Goal: Task Accomplishment & Management: Manage account settings

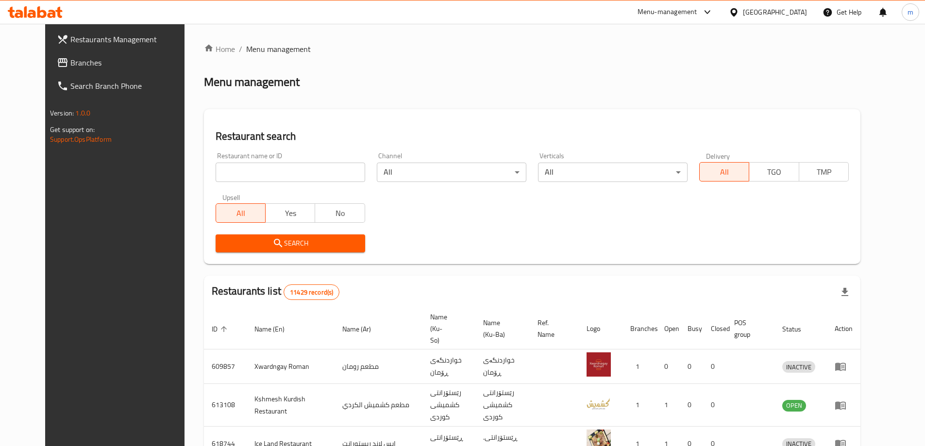
click at [259, 167] on input "search" at bounding box center [291, 172] width 150 height 19
paste input "775983"
type input "775983"
click at [259, 251] on button "Search" at bounding box center [291, 244] width 150 height 18
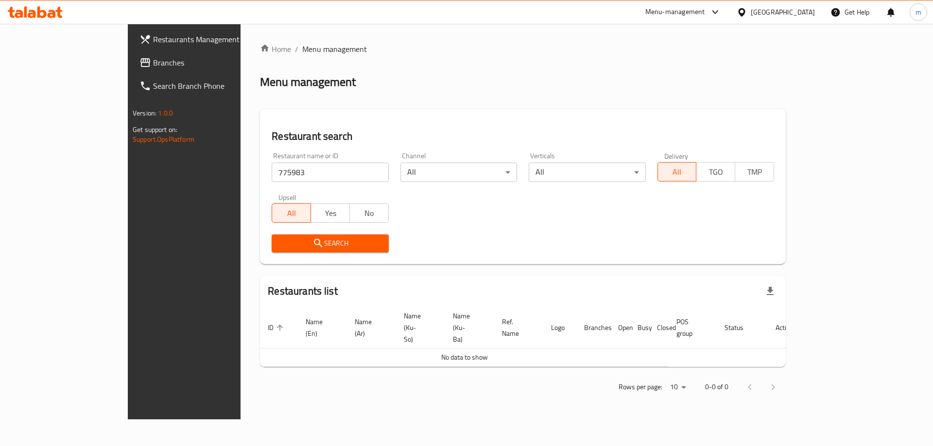
click at [132, 55] on link "Branches" at bounding box center [208, 62] width 152 height 23
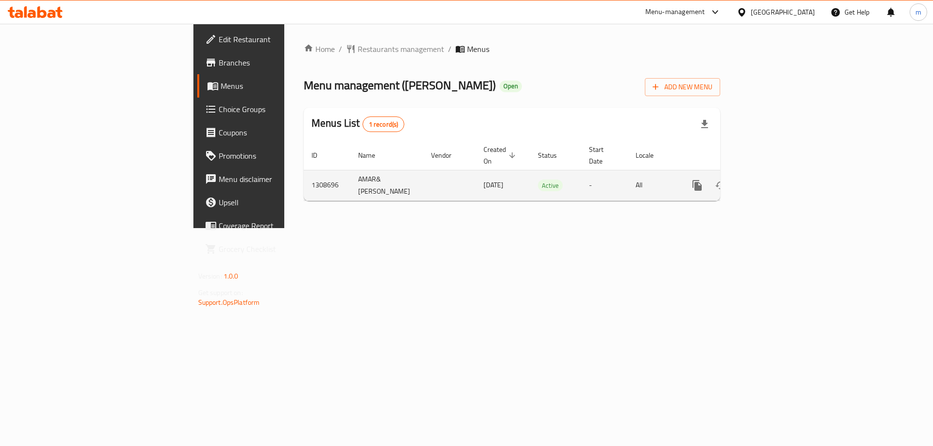
click at [773, 180] on icon "enhanced table" at bounding box center [767, 186] width 12 height 12
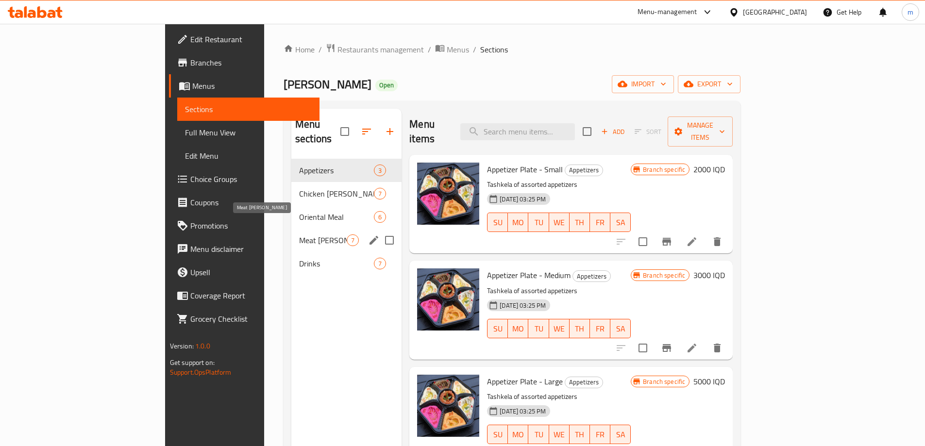
click at [299, 235] on span "Meat [PERSON_NAME]" at bounding box center [323, 241] width 48 height 12
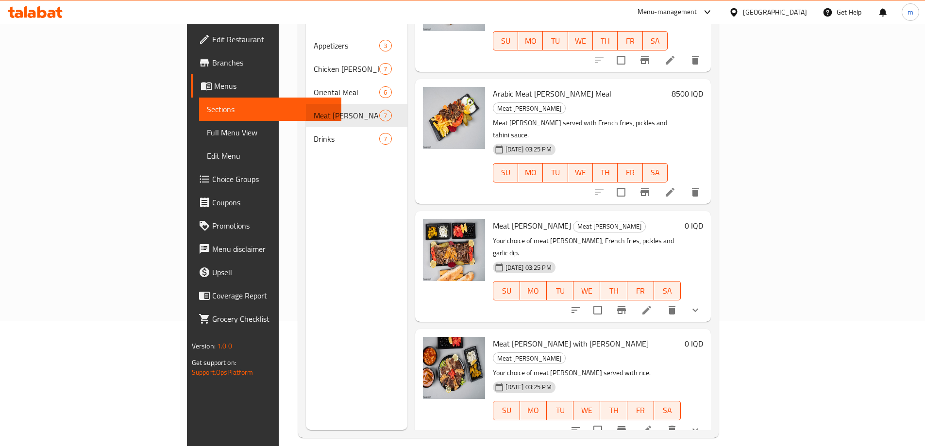
scroll to position [136, 0]
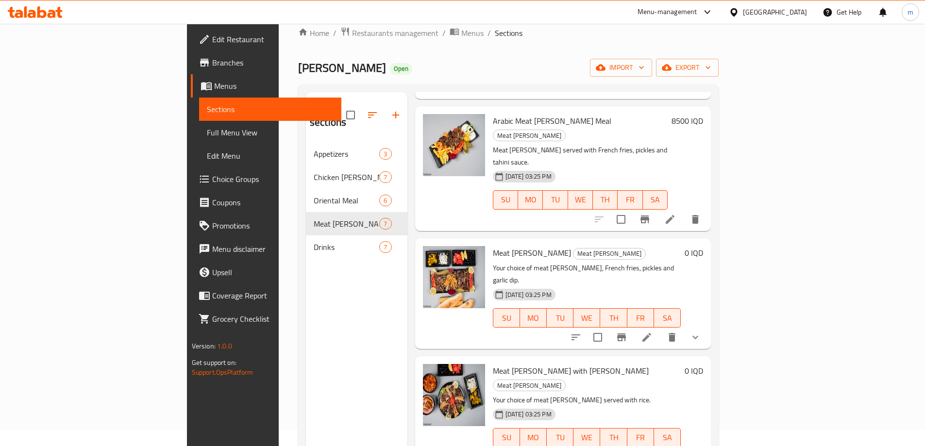
scroll to position [0, 0]
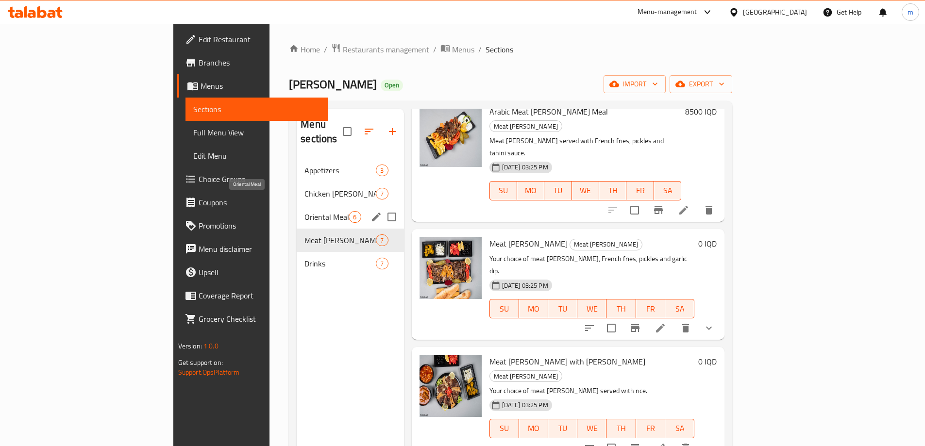
click at [305, 211] on span "Oriental Meal" at bounding box center [327, 217] width 44 height 12
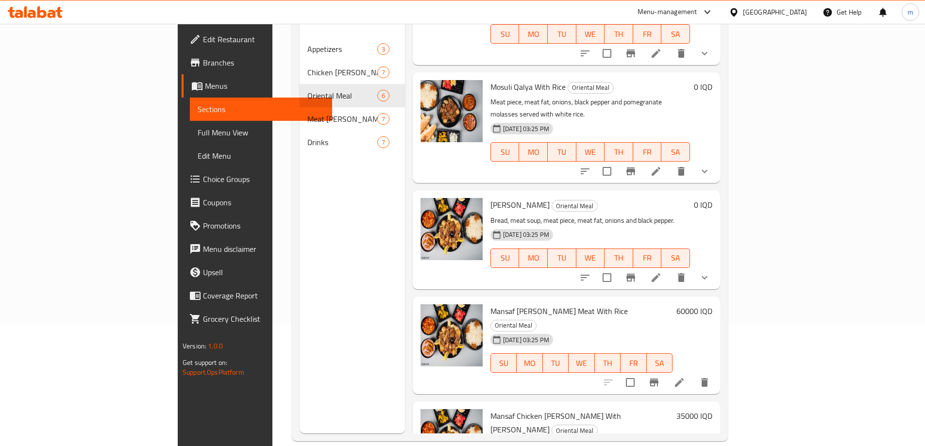
scroll to position [136, 0]
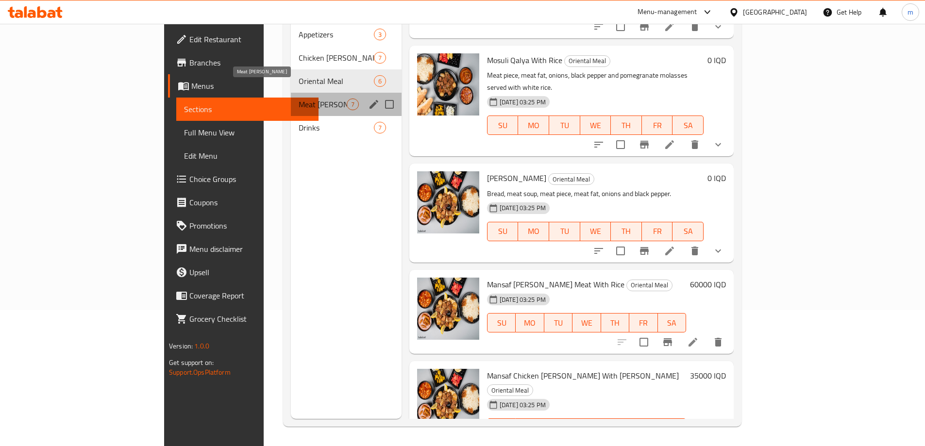
click at [299, 99] on span "Meat [PERSON_NAME]" at bounding box center [323, 105] width 48 height 12
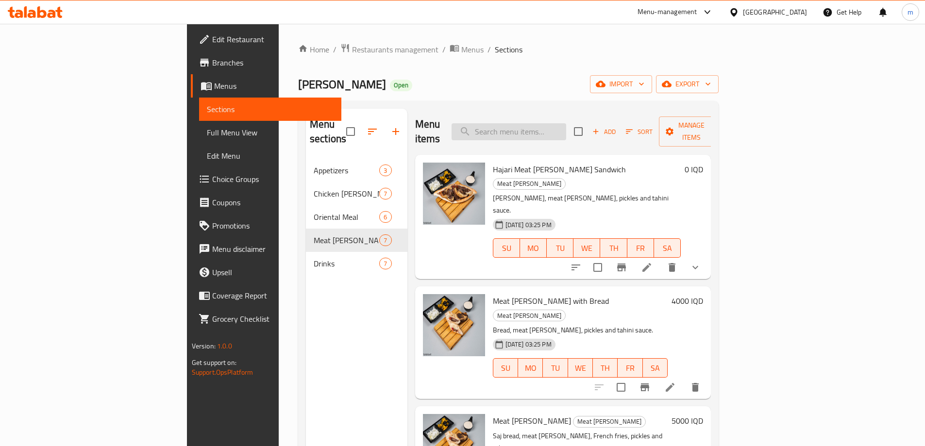
click at [566, 129] on input "search" at bounding box center [509, 131] width 115 height 17
type input "تاسهرەەب"
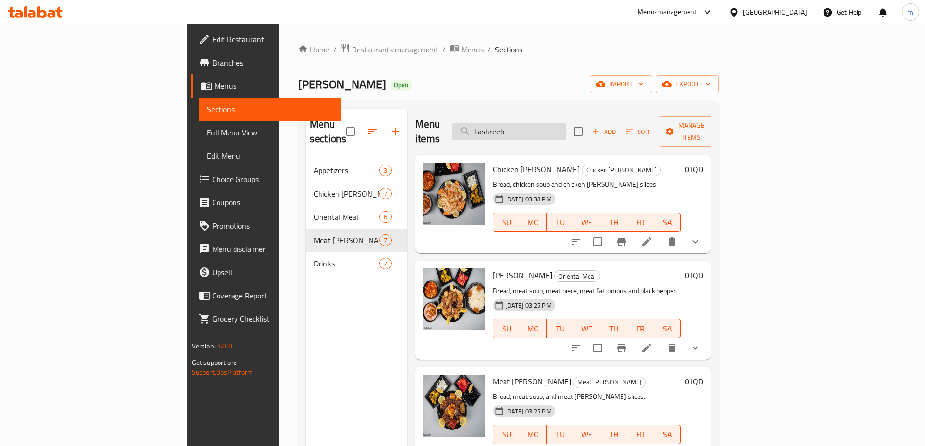
click at [566, 130] on input "tashreeb" at bounding box center [509, 131] width 115 height 17
paste input "[PERSON_NAME]"
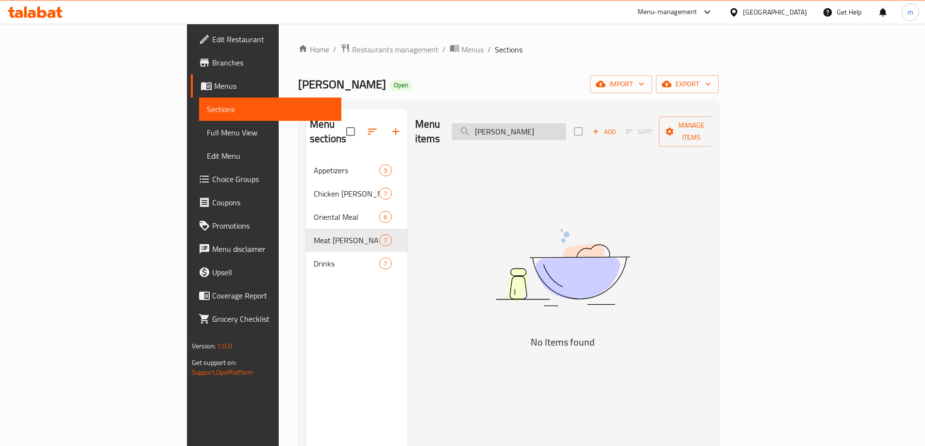
click at [558, 126] on input "[PERSON_NAME]" at bounding box center [509, 131] width 115 height 17
drag, startPoint x: 558, startPoint y: 126, endPoint x: 550, endPoint y: 124, distance: 8.1
click at [550, 124] on input "[PERSON_NAME]" at bounding box center [509, 131] width 115 height 17
drag, startPoint x: 555, startPoint y: 125, endPoint x: 545, endPoint y: 124, distance: 9.7
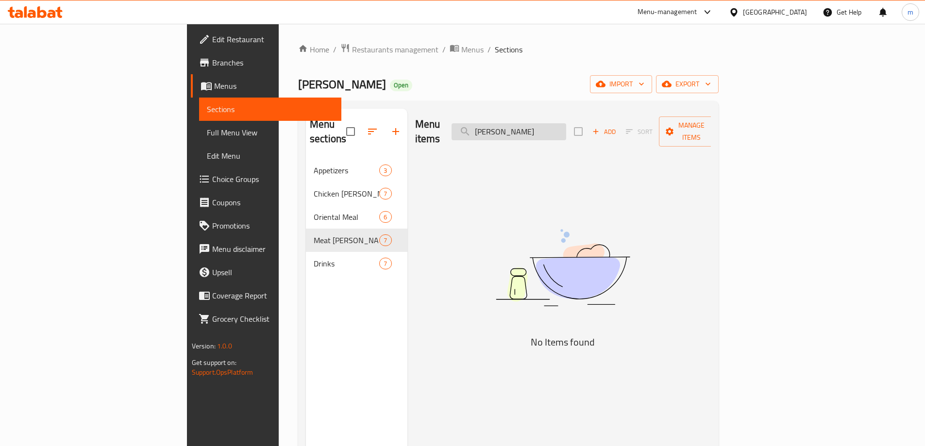
click at [545, 124] on input "[PERSON_NAME]" at bounding box center [509, 131] width 115 height 17
type input "[PERSON_NAME]"
drag, startPoint x: 560, startPoint y: 123, endPoint x: 557, endPoint y: 156, distance: 33.6
click at [557, 156] on div "Menu items tashreeb [PERSON_NAME] Add Sort Manage items No Items found" at bounding box center [559, 332] width 304 height 446
click at [556, 126] on input "[PERSON_NAME]" at bounding box center [509, 131] width 115 height 17
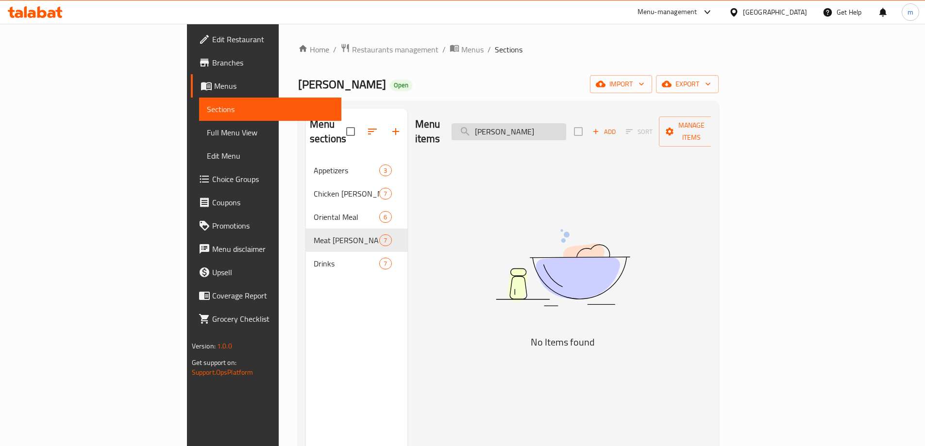
click at [557, 125] on input "[PERSON_NAME]" at bounding box center [509, 131] width 115 height 17
click at [554, 123] on input "[PERSON_NAME]" at bounding box center [509, 131] width 115 height 17
click at [617, 126] on span "Add" at bounding box center [604, 131] width 26 height 11
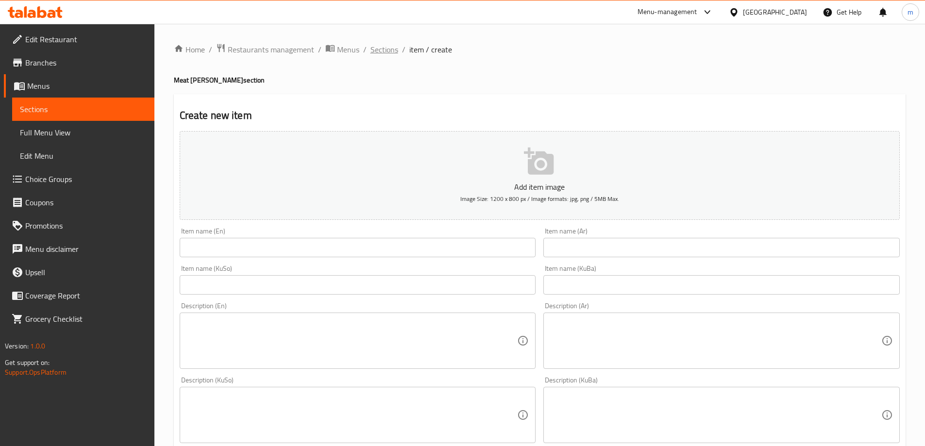
click at [379, 51] on span "Sections" at bounding box center [385, 50] width 28 height 12
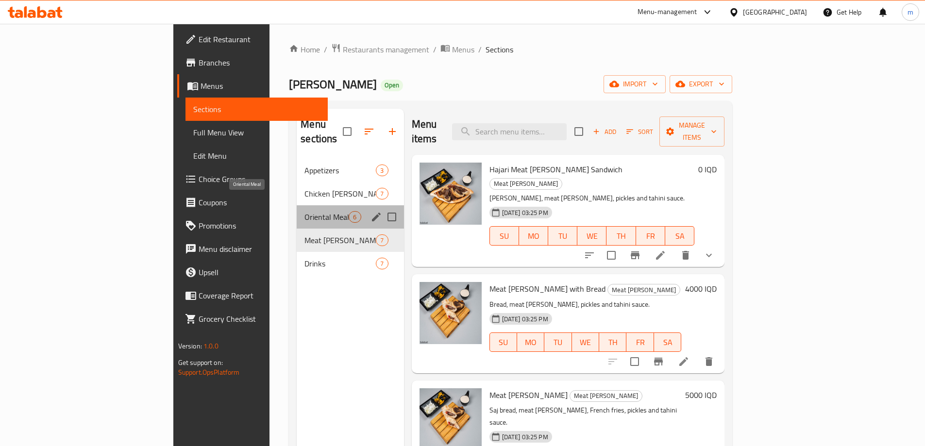
click at [305, 211] on span "Oriental Meal" at bounding box center [327, 217] width 44 height 12
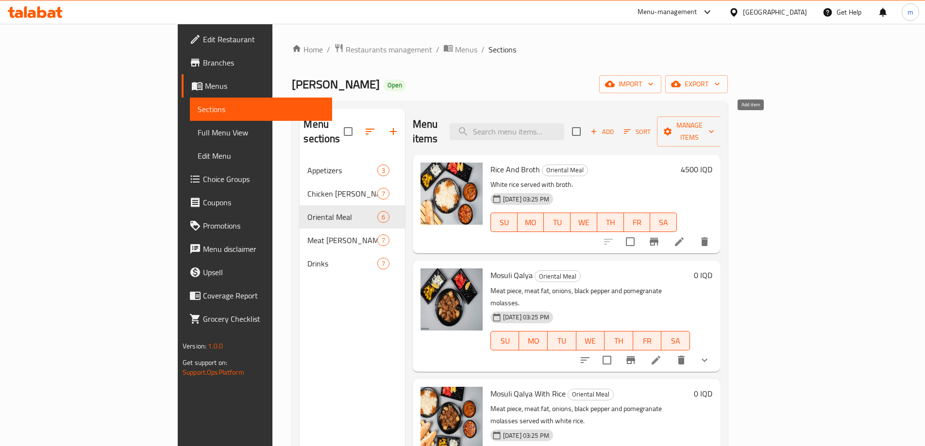
click at [615, 126] on span "Add" at bounding box center [602, 131] width 26 height 11
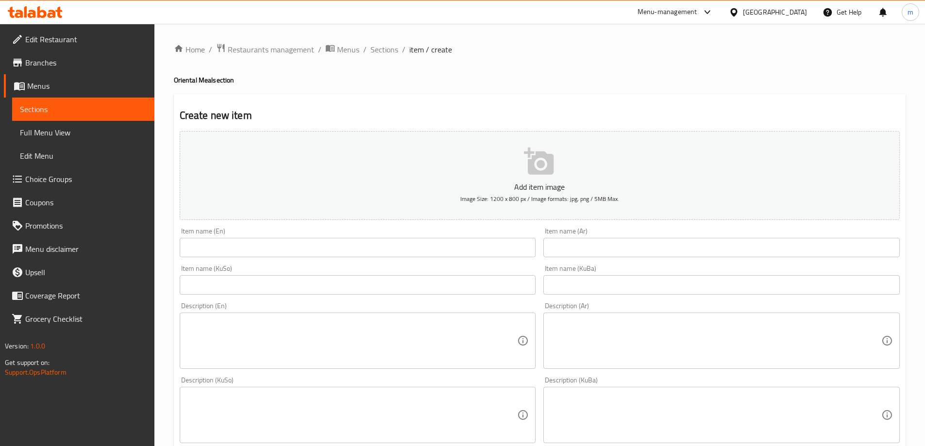
click at [328, 257] on input "text" at bounding box center [358, 247] width 356 height 19
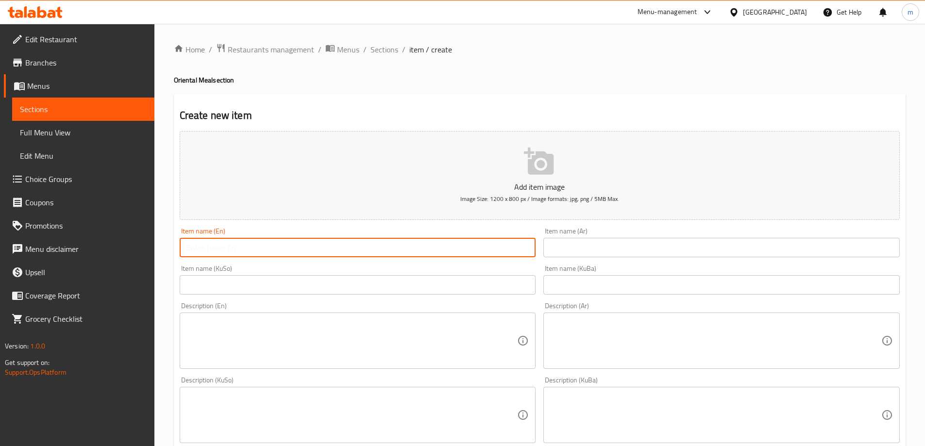
paste input "[PERSON_NAME]"
click at [198, 246] on input "[PERSON_NAME]" at bounding box center [358, 247] width 356 height 19
paste input "T"
click at [237, 247] on input "[PERSON_NAME]" at bounding box center [358, 247] width 356 height 19
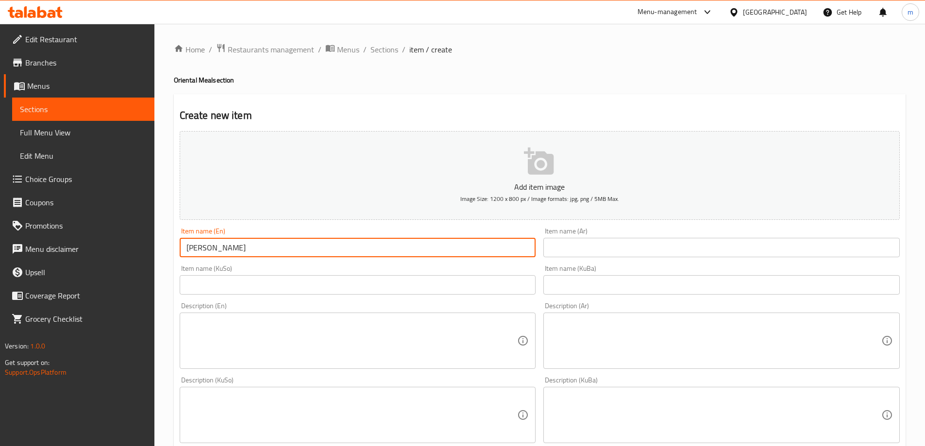
click at [237, 247] on input "[PERSON_NAME]" at bounding box center [358, 247] width 356 height 19
click at [245, 252] on input "[PERSON_NAME]" at bounding box center [358, 247] width 356 height 19
click at [224, 244] on input "[PERSON_NAME]" at bounding box center [358, 247] width 356 height 19
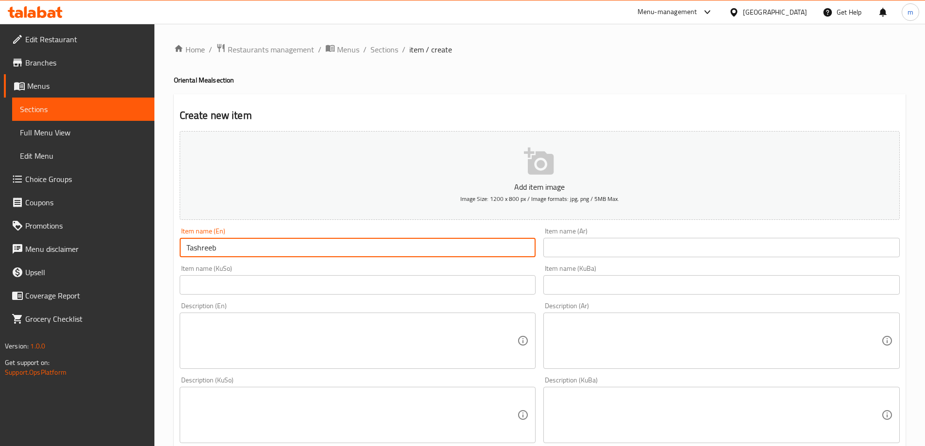
paste input "[PERSON_NAME]"
click at [250, 247] on input "[PERSON_NAME]" at bounding box center [358, 247] width 356 height 19
type input "[PERSON_NAME] With"
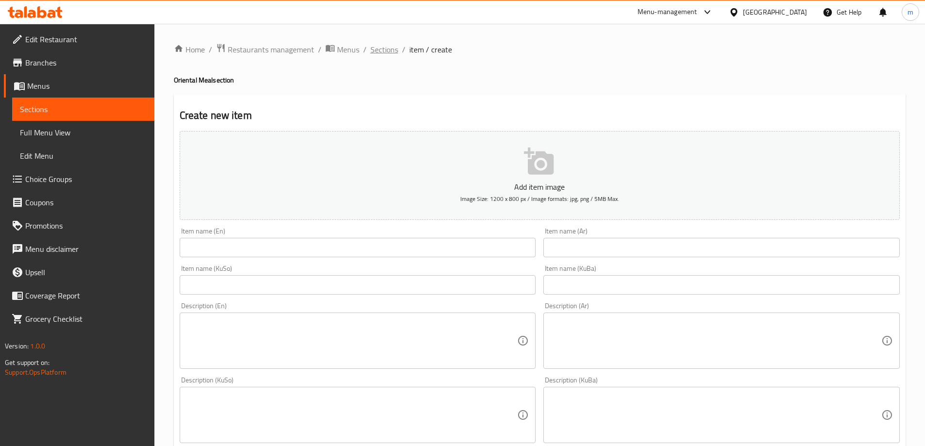
click at [377, 49] on span "Sections" at bounding box center [385, 50] width 28 height 12
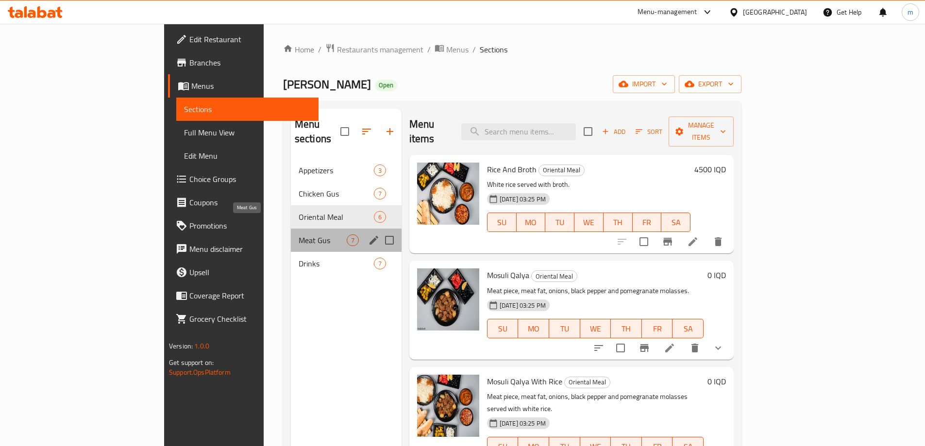
click at [299, 235] on span "Meat [PERSON_NAME]" at bounding box center [323, 241] width 48 height 12
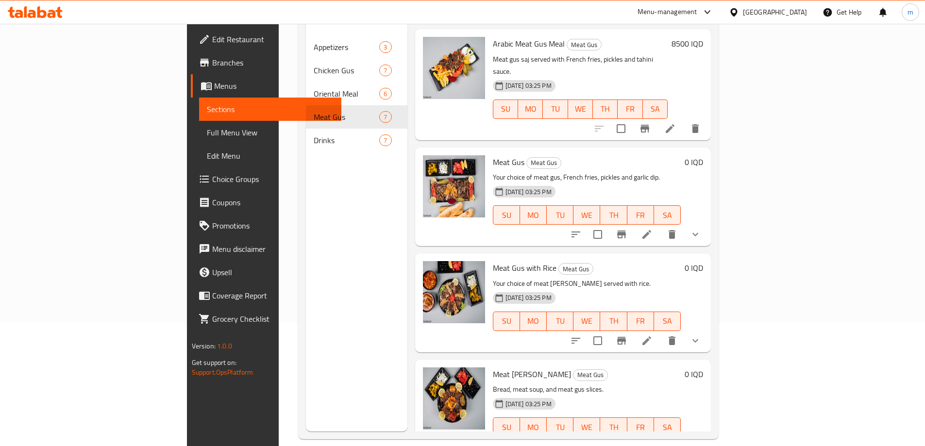
scroll to position [136, 0]
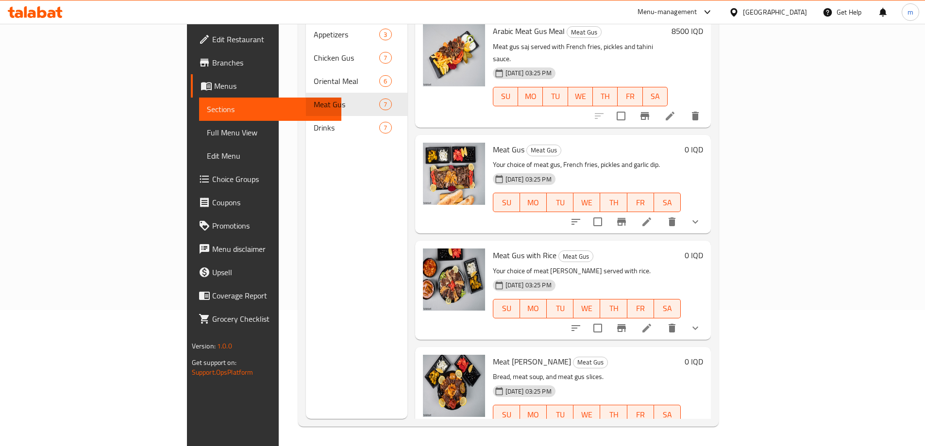
click at [707, 423] on button "show more" at bounding box center [695, 434] width 23 height 23
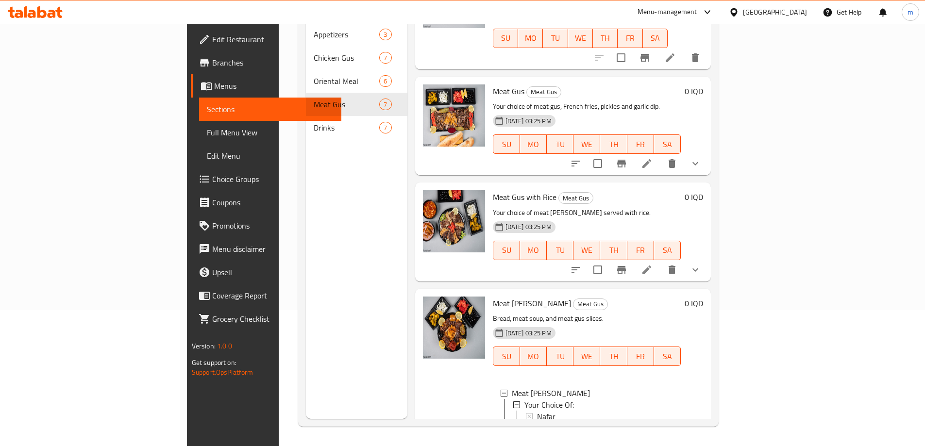
scroll to position [402, 0]
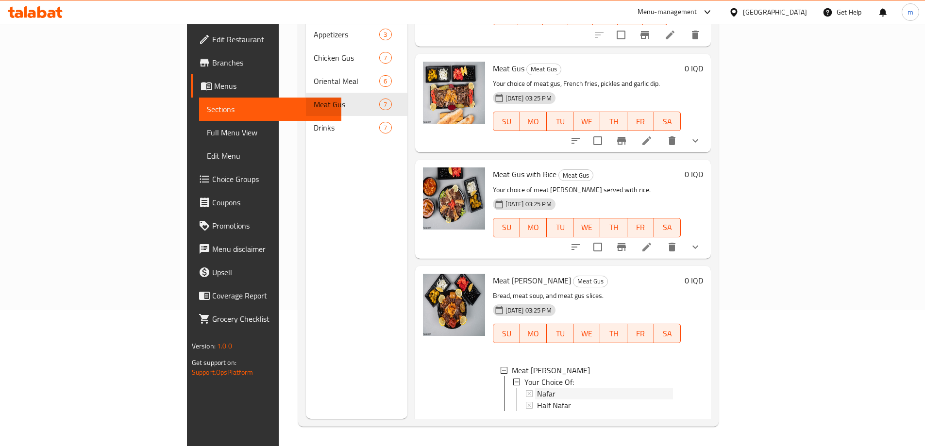
click at [537, 388] on span "Nafar" at bounding box center [546, 394] width 18 height 12
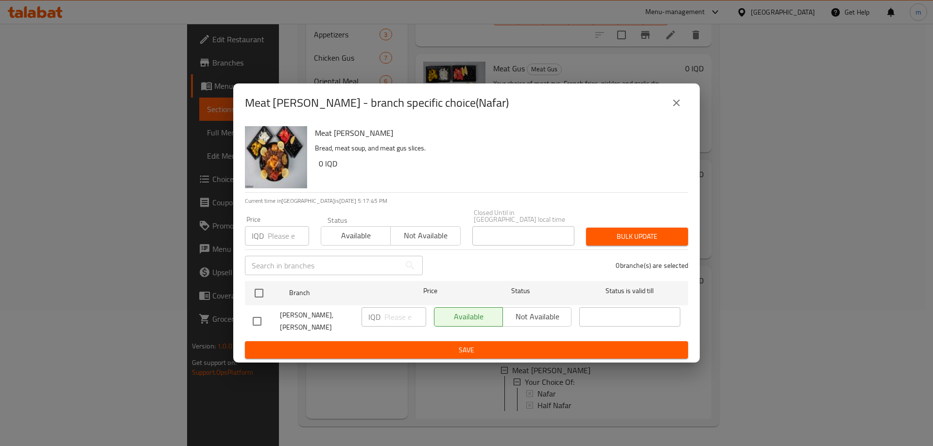
click at [676, 109] on icon "close" at bounding box center [676, 103] width 12 height 12
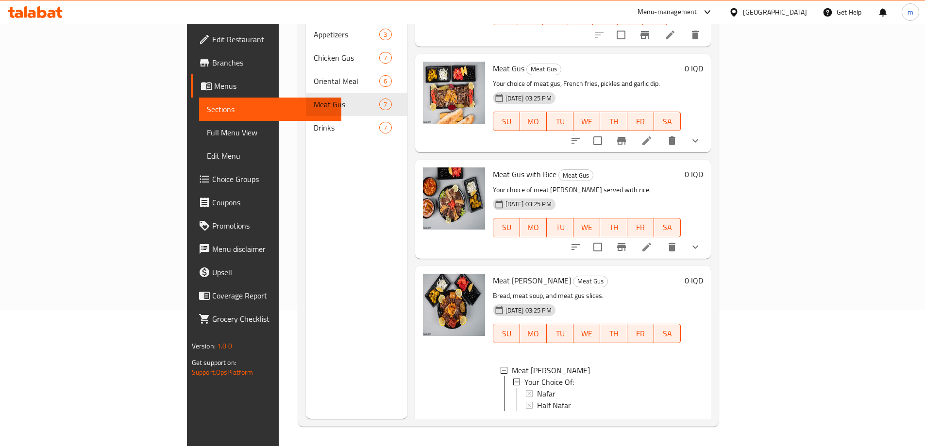
click at [653, 421] on icon at bounding box center [647, 427] width 12 height 12
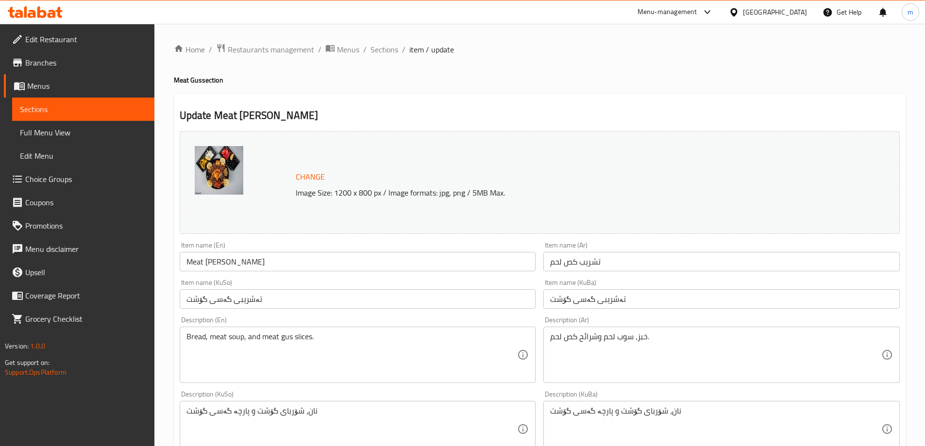
click at [208, 265] on input "Meat [PERSON_NAME]" at bounding box center [358, 261] width 356 height 19
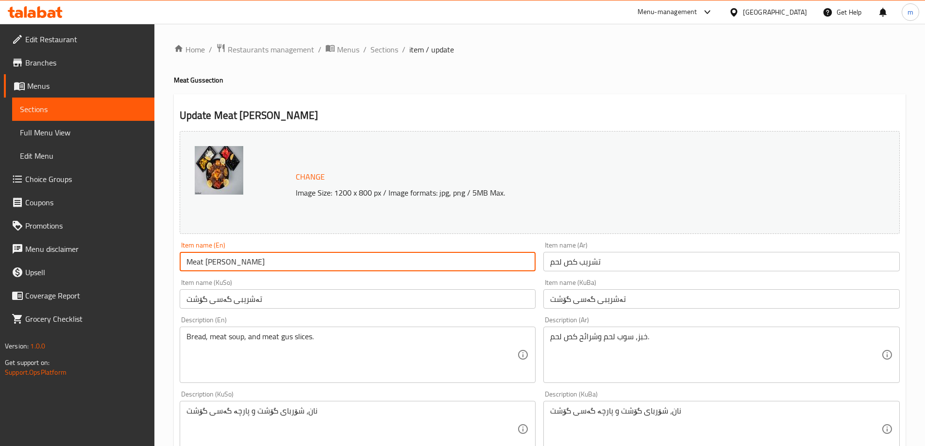
click at [208, 265] on input "Meat [PERSON_NAME]" at bounding box center [358, 261] width 356 height 19
click at [388, 54] on span "Sections" at bounding box center [385, 50] width 28 height 12
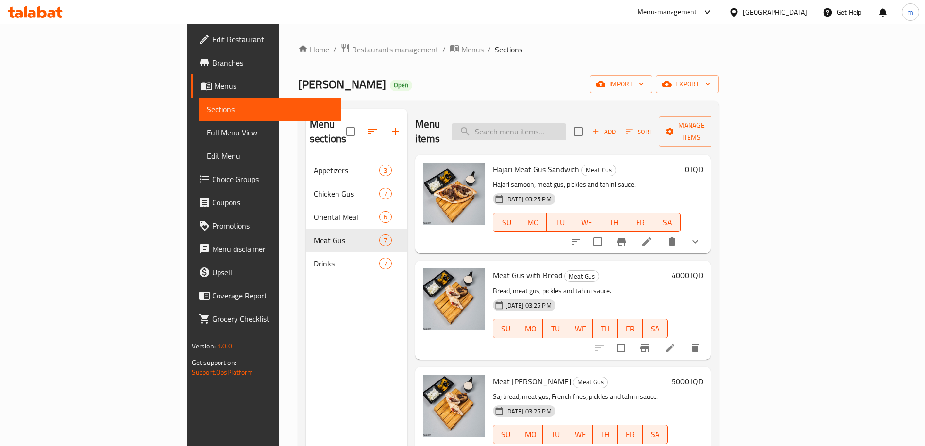
click at [566, 123] on input "search" at bounding box center [509, 131] width 115 height 17
paste input "Meat [PERSON_NAME]"
type input "Meat [PERSON_NAME]"
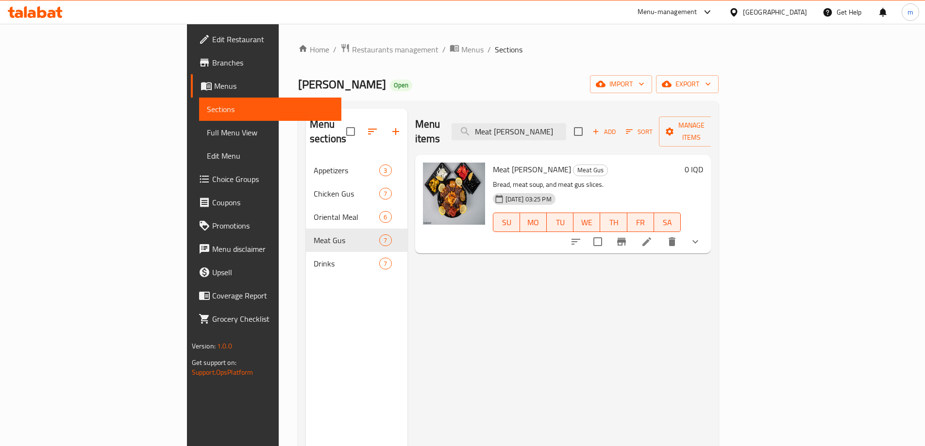
click at [207, 133] on span "Full Menu View" at bounding box center [270, 133] width 127 height 12
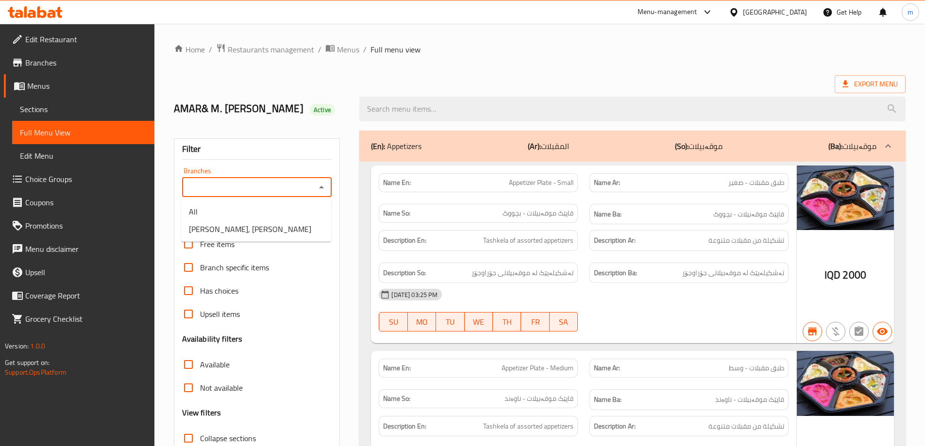
drag, startPoint x: 260, startPoint y: 183, endPoint x: 290, endPoint y: 198, distance: 33.9
click at [260, 183] on input "Branches" at bounding box center [249, 188] width 128 height 14
click at [272, 229] on li "Gus Bllya, Ankawa" at bounding box center [256, 229] width 150 height 17
type input "Gus Bllya, Ankawa"
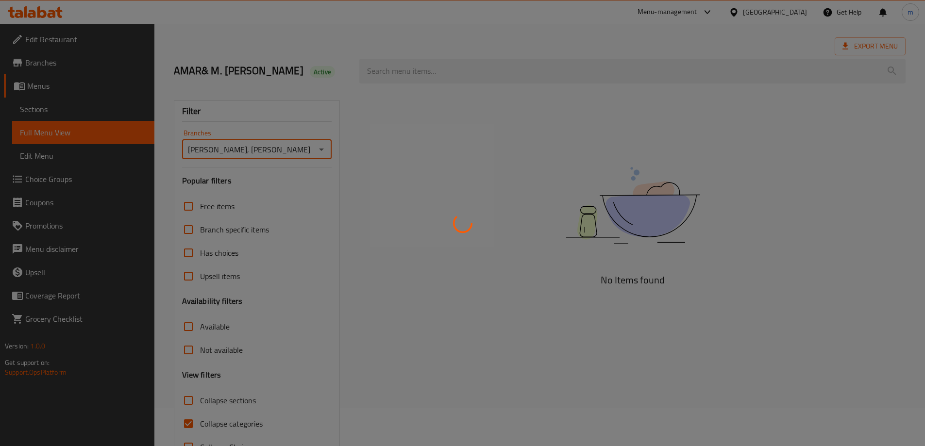
scroll to position [70, 0]
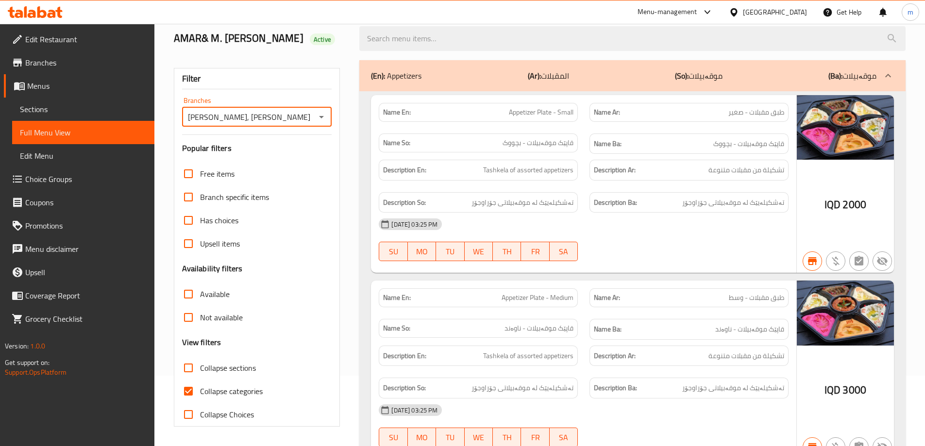
click at [187, 390] on input "Collapse categories" at bounding box center [188, 391] width 23 height 23
checkbox input "false"
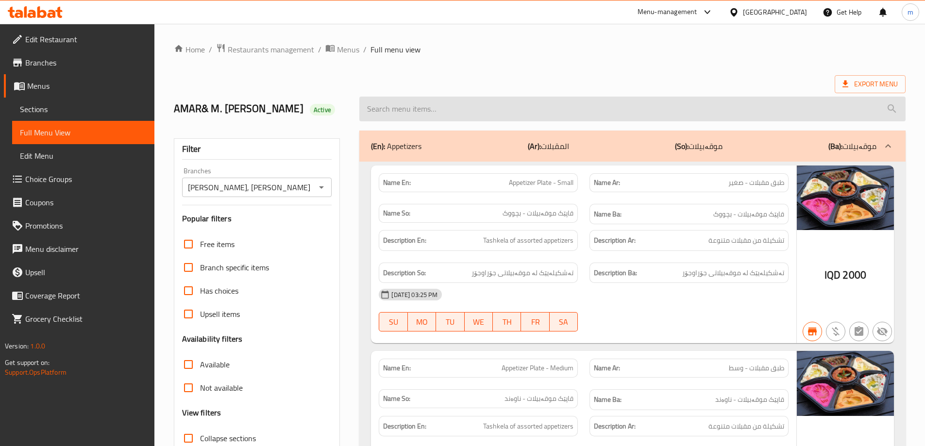
click at [495, 111] on input "search" at bounding box center [632, 109] width 546 height 25
paste input "Meat [PERSON_NAME]"
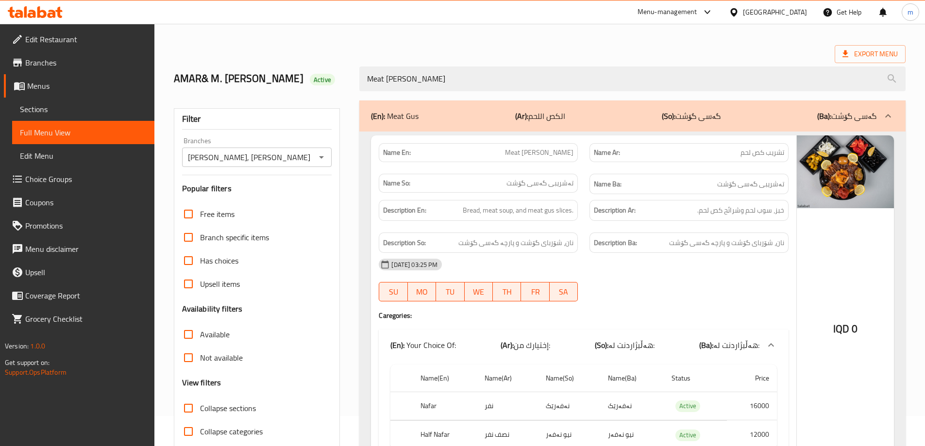
scroll to position [96, 0]
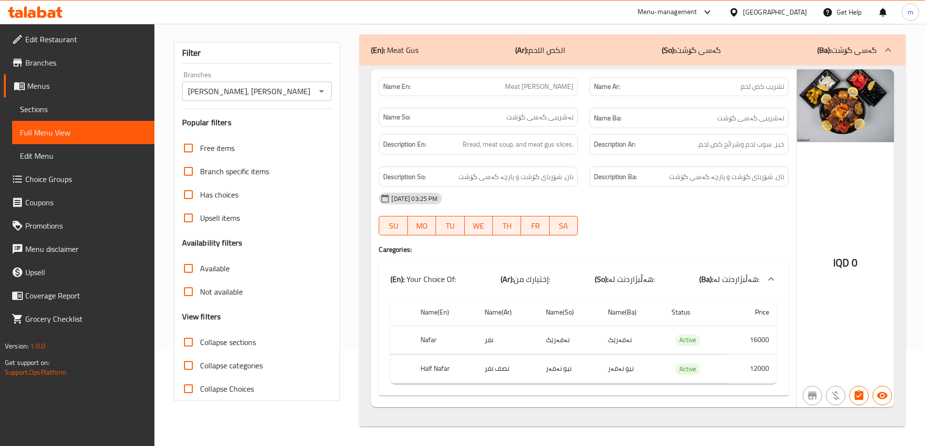
type input "Meat [PERSON_NAME]"
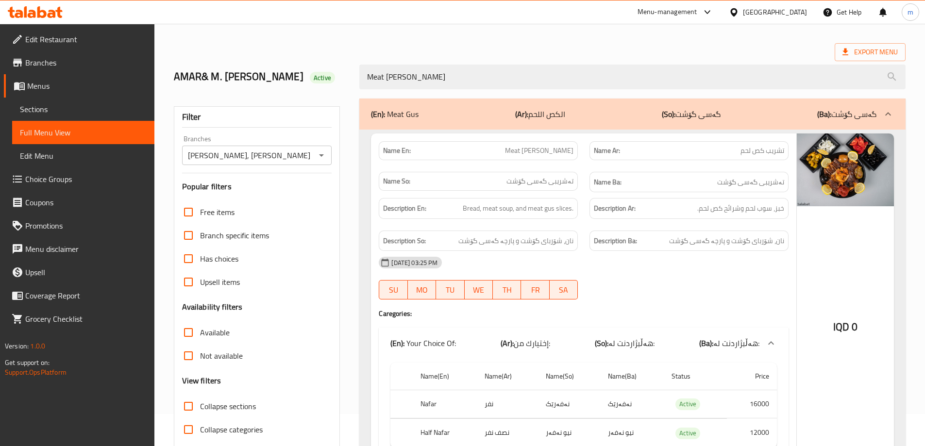
scroll to position [0, 0]
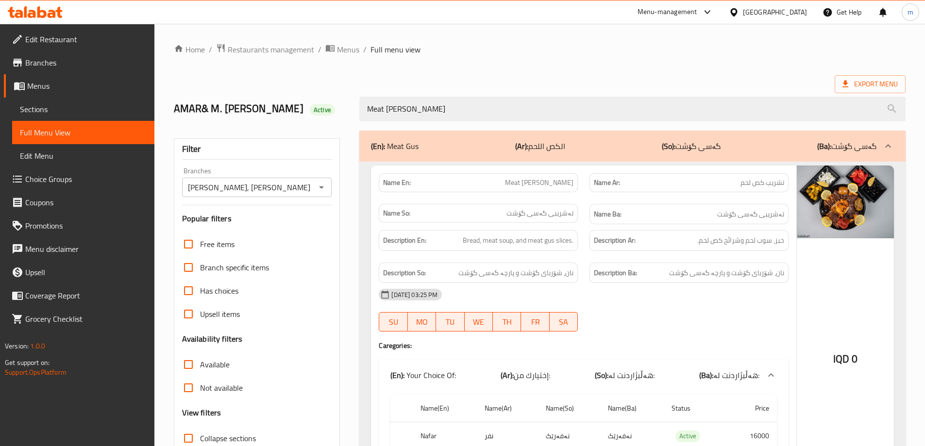
drag, startPoint x: 429, startPoint y: 147, endPoint x: 340, endPoint y: 152, distance: 89.5
click at [340, 152] on div "Filter Branches Gus Bllya, Ankawa Branches Popular filters Free items Branch sp…" at bounding box center [540, 327] width 744 height 404
